Goal: Find specific page/section: Find specific page/section

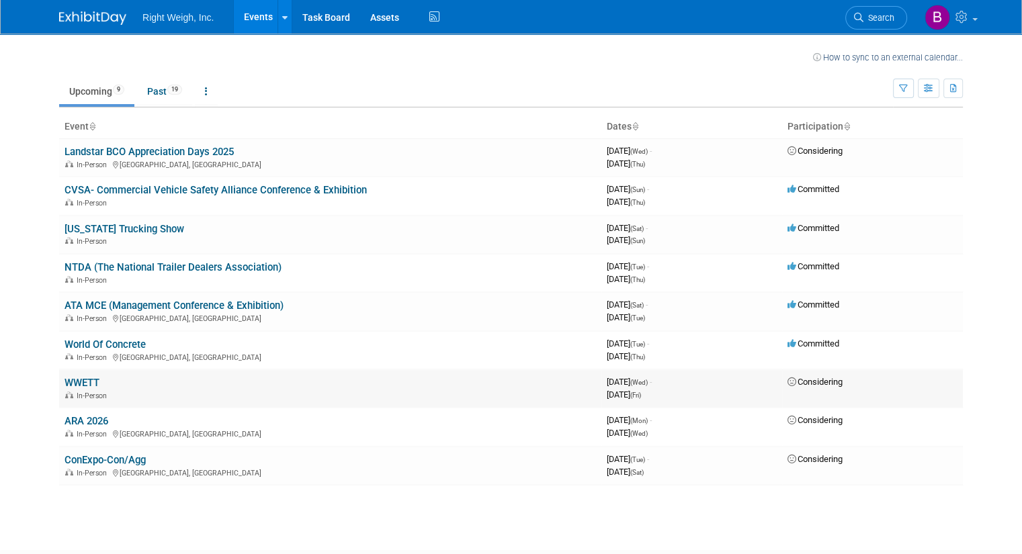
click at [73, 380] on link "WWETT" at bounding box center [82, 383] width 35 height 12
